Goal: Task Accomplishment & Management: Manage account settings

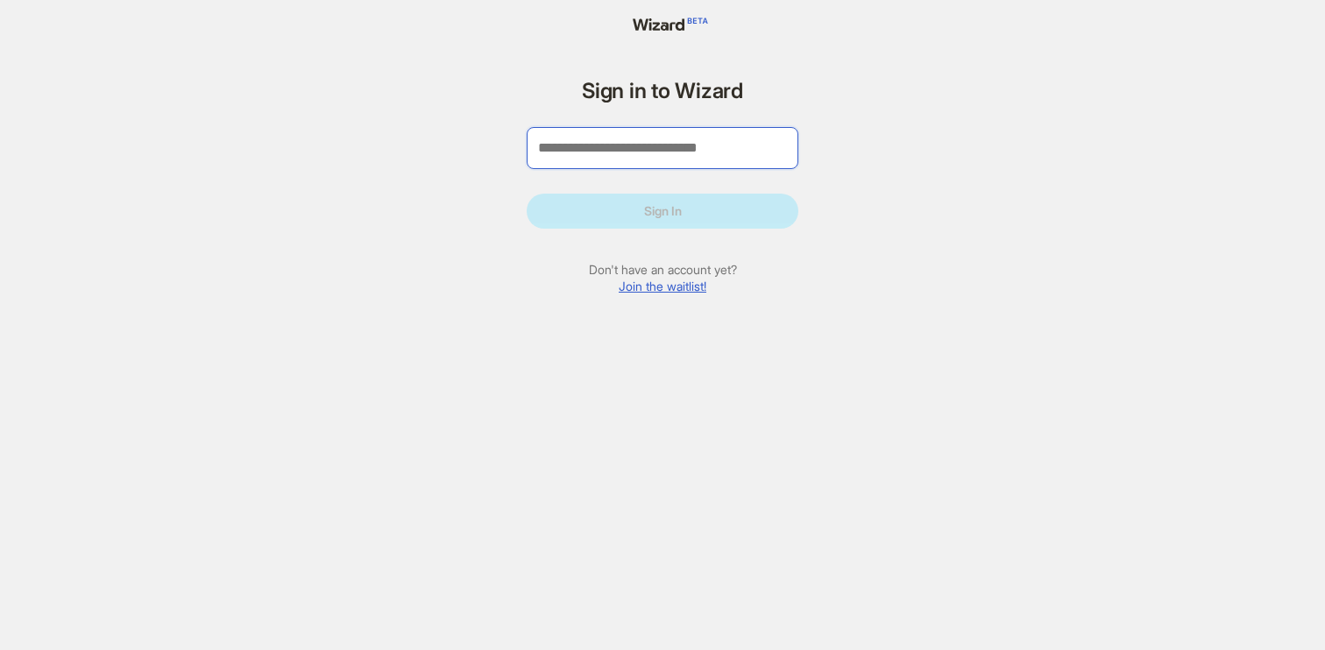
click at [592, 144] on input "tel" at bounding box center [663, 148] width 272 height 42
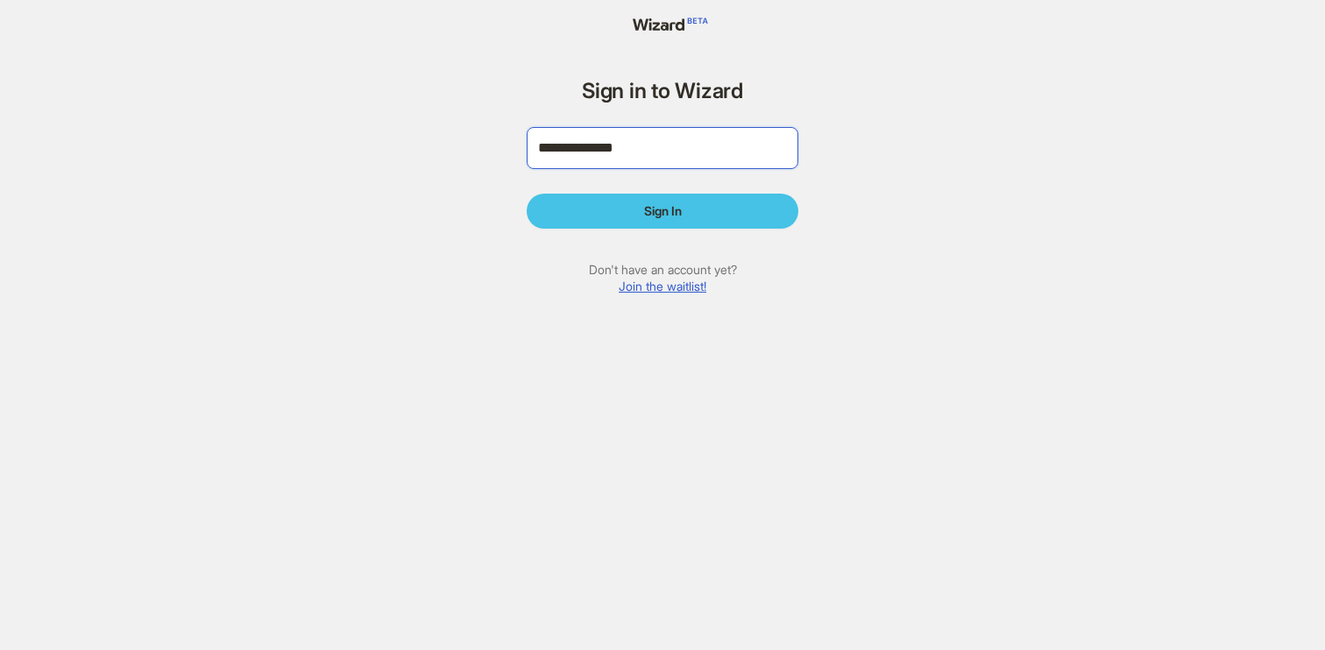
type input "**********"
click at [527, 194] on button "Sign In" at bounding box center [663, 211] width 272 height 35
click at [658, 225] on button "Sign In" at bounding box center [663, 211] width 272 height 35
